Goal: Find specific page/section: Find specific page/section

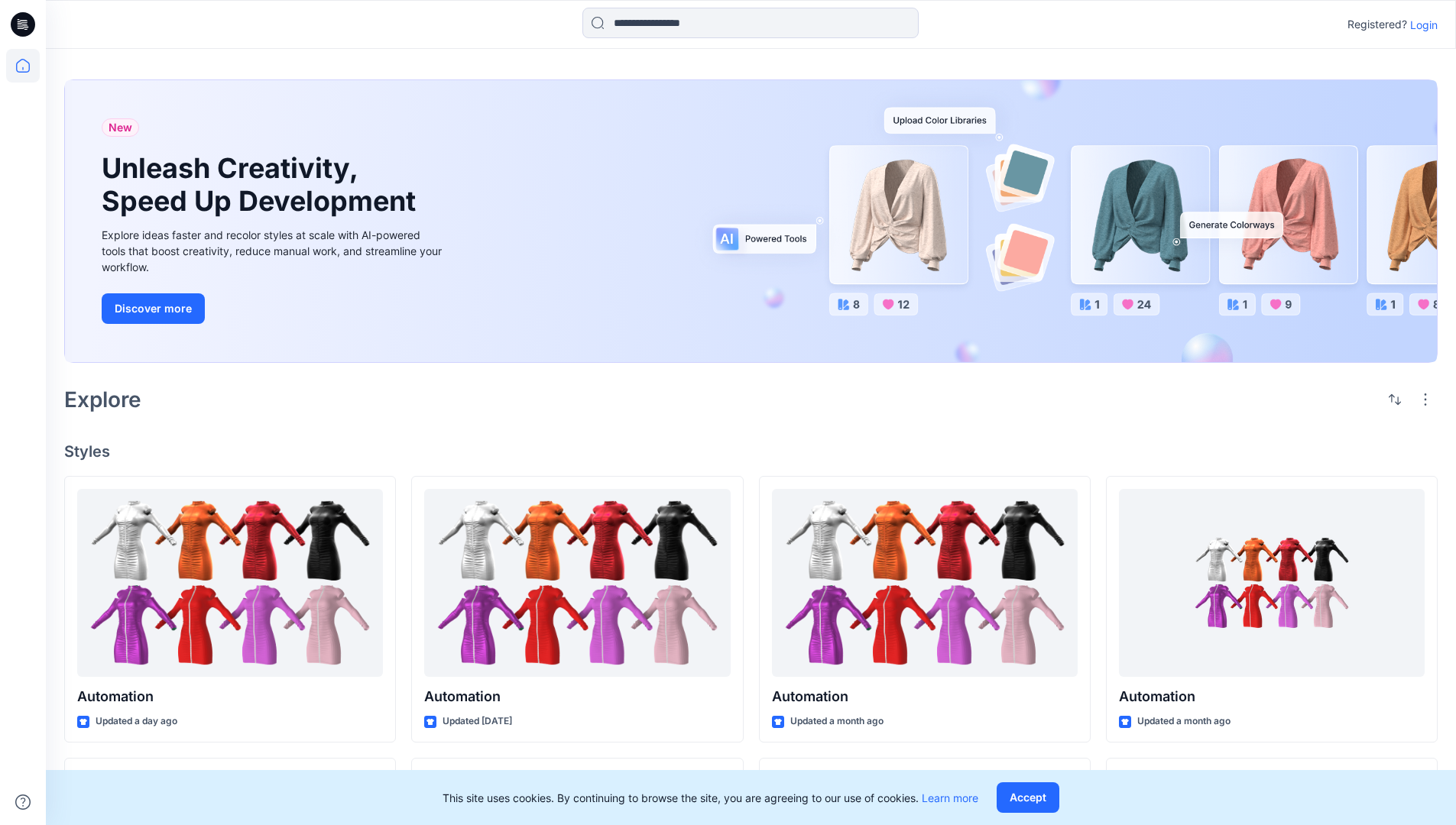
click at [853, 79] on div "New Unleash Creativity, Speed Up Development Explore ideas faster and recolor s…" at bounding box center [751, 224] width 1373 height 314
click at [111, 398] on h2 "Explore" at bounding box center [103, 399] width 77 height 24
click at [88, 447] on h4 "Styles" at bounding box center [751, 451] width 1373 height 18
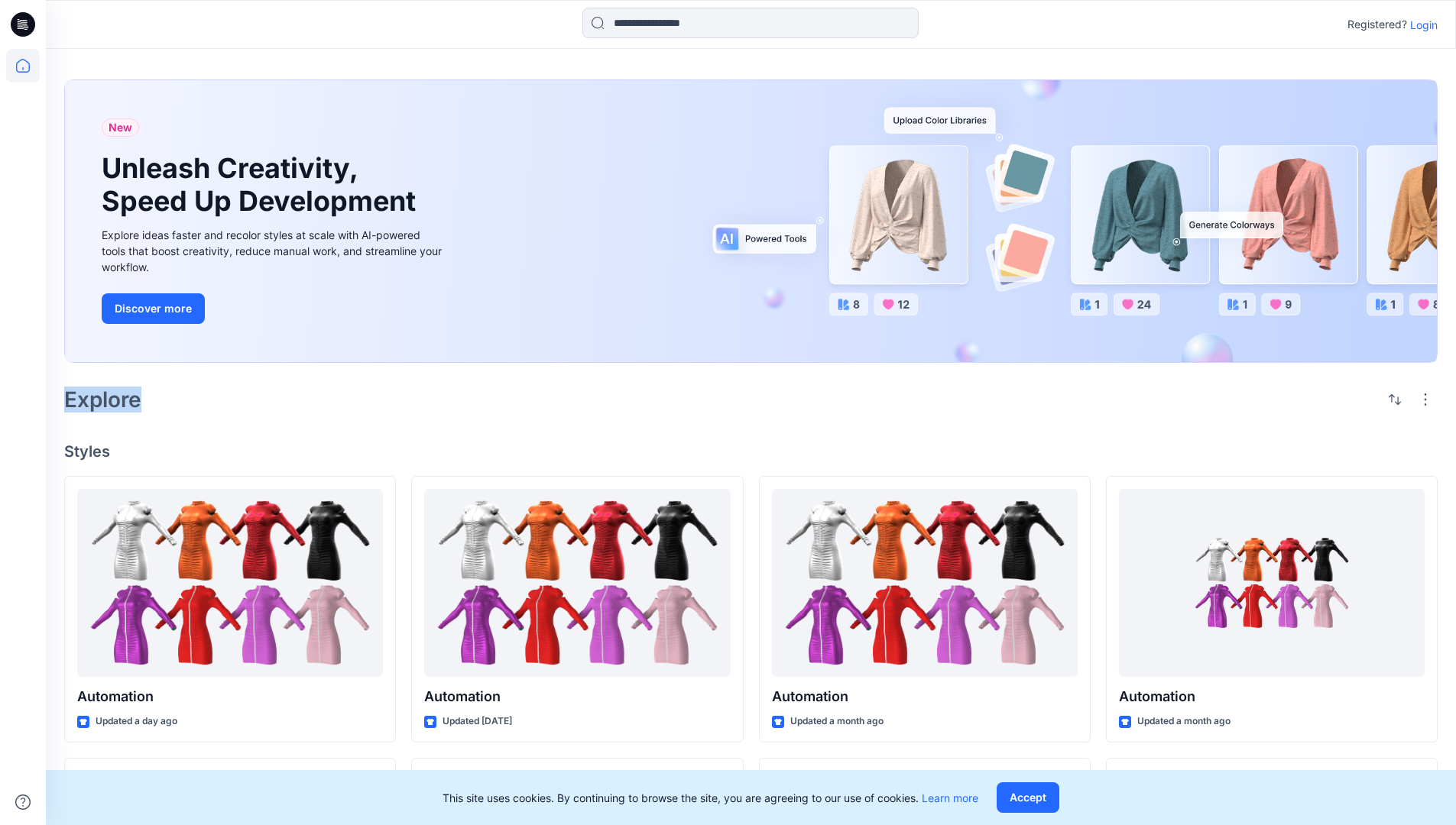
click at [88, 447] on h4 "Styles" at bounding box center [751, 451] width 1373 height 18
click at [214, 423] on div "New Unleash Creativity, Speed Up Development Explore ideas faster and recolor s…" at bounding box center [751, 714] width 1410 height 1331
click at [1373, 21] on p "Registered?" at bounding box center [1377, 24] width 60 height 18
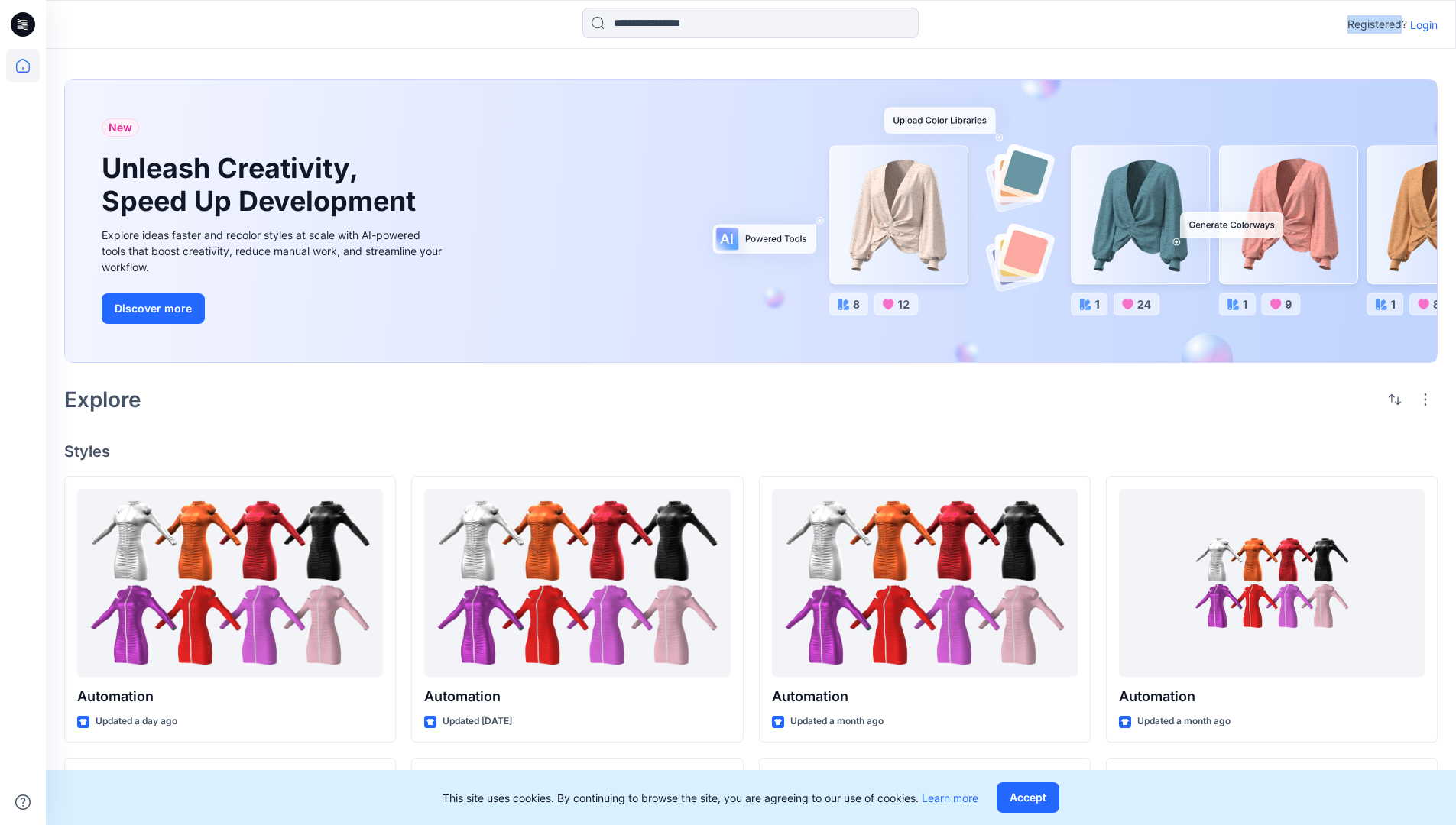
click at [1373, 21] on p "Registered?" at bounding box center [1377, 24] width 60 height 18
click at [1286, 25] on div "Registered? Login" at bounding box center [750, 24] width 1409 height 34
click at [1445, 25] on div "Registered? Login" at bounding box center [750, 24] width 1409 height 34
click at [640, 28] on input at bounding box center [751, 23] width 337 height 31
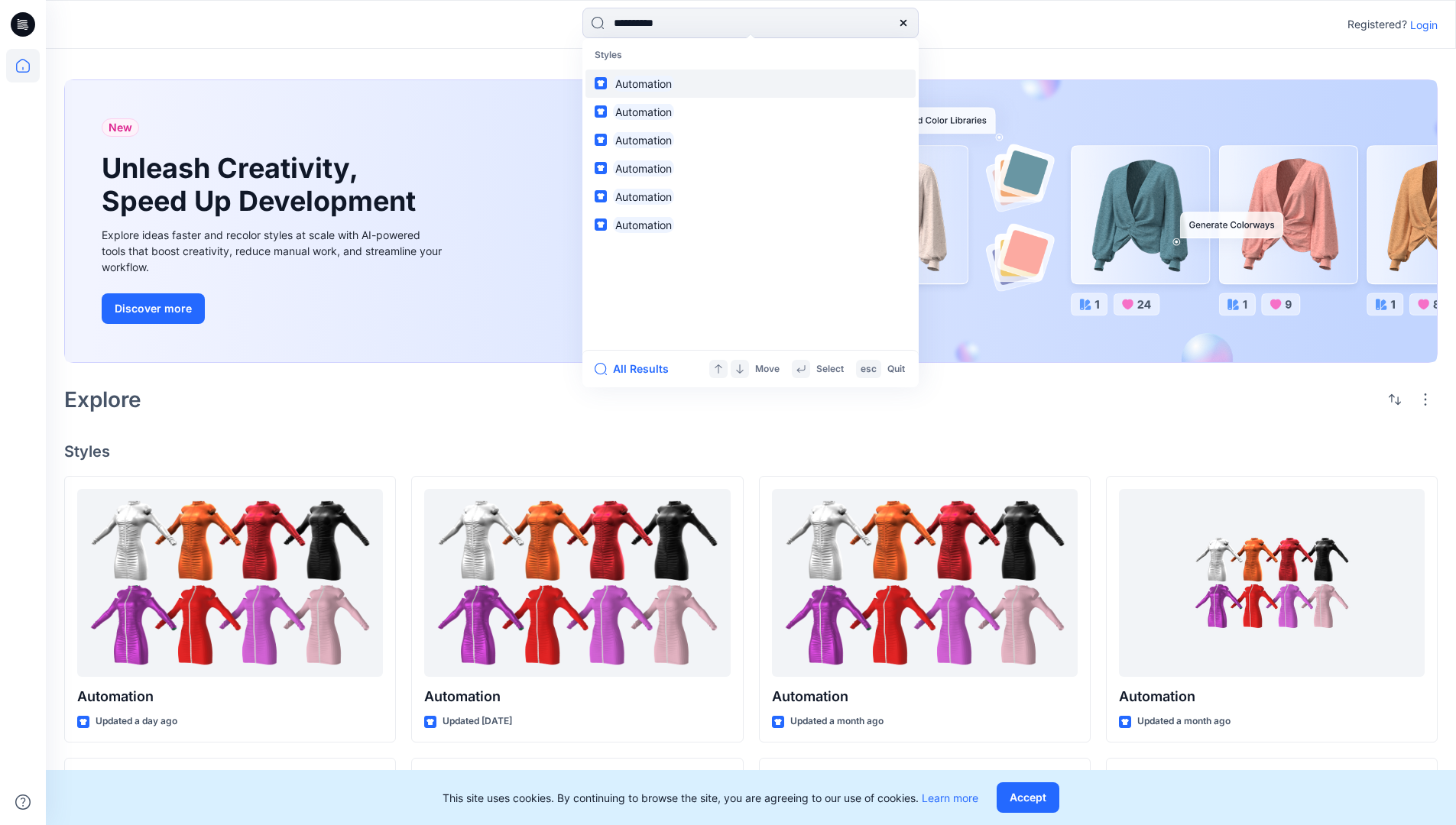
type input "**********"
click at [650, 81] on mark "Automation" at bounding box center [643, 84] width 62 height 17
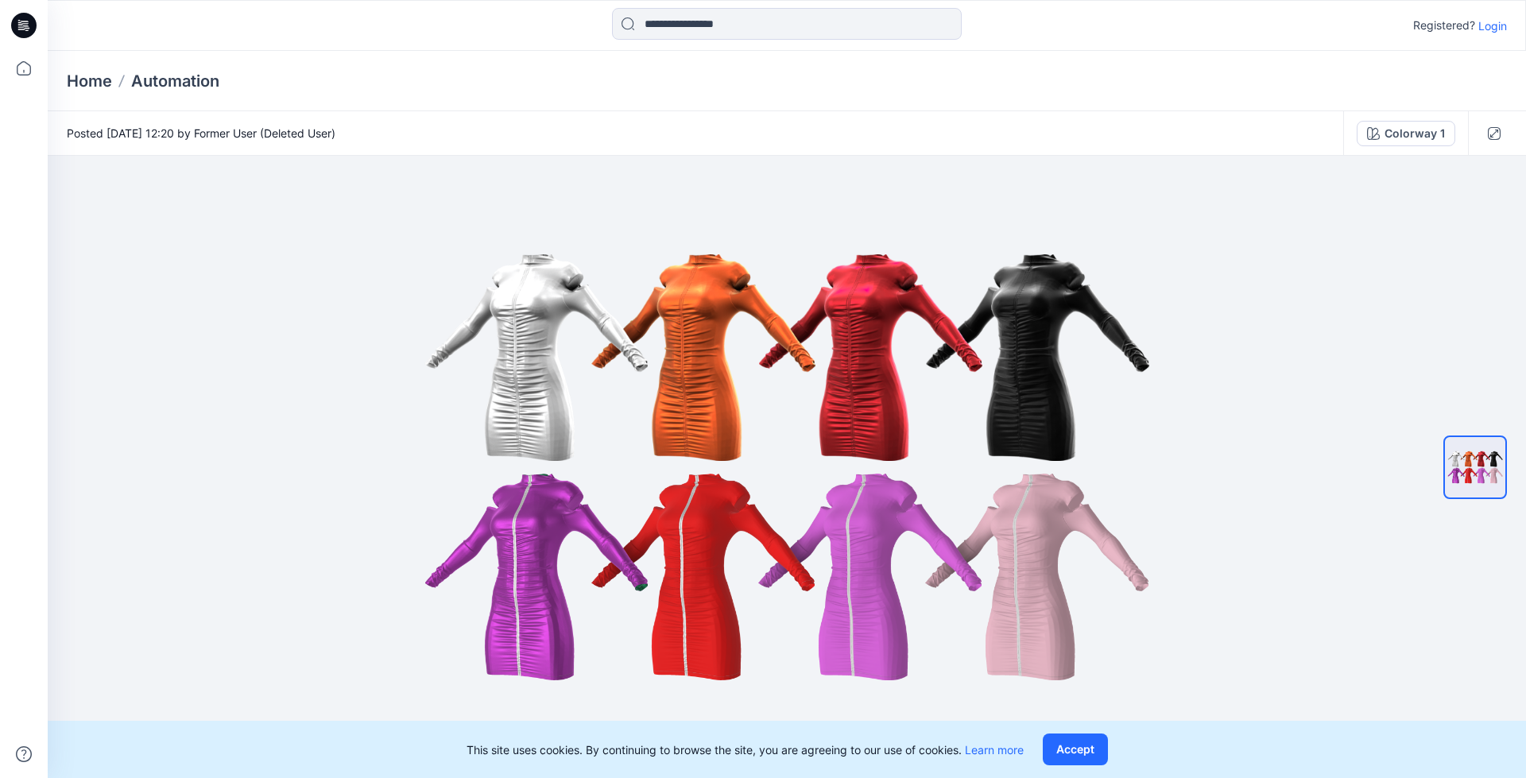
click at [187, 80] on p "Automation" at bounding box center [175, 81] width 88 height 22
